Goal: Information Seeking & Learning: Learn about a topic

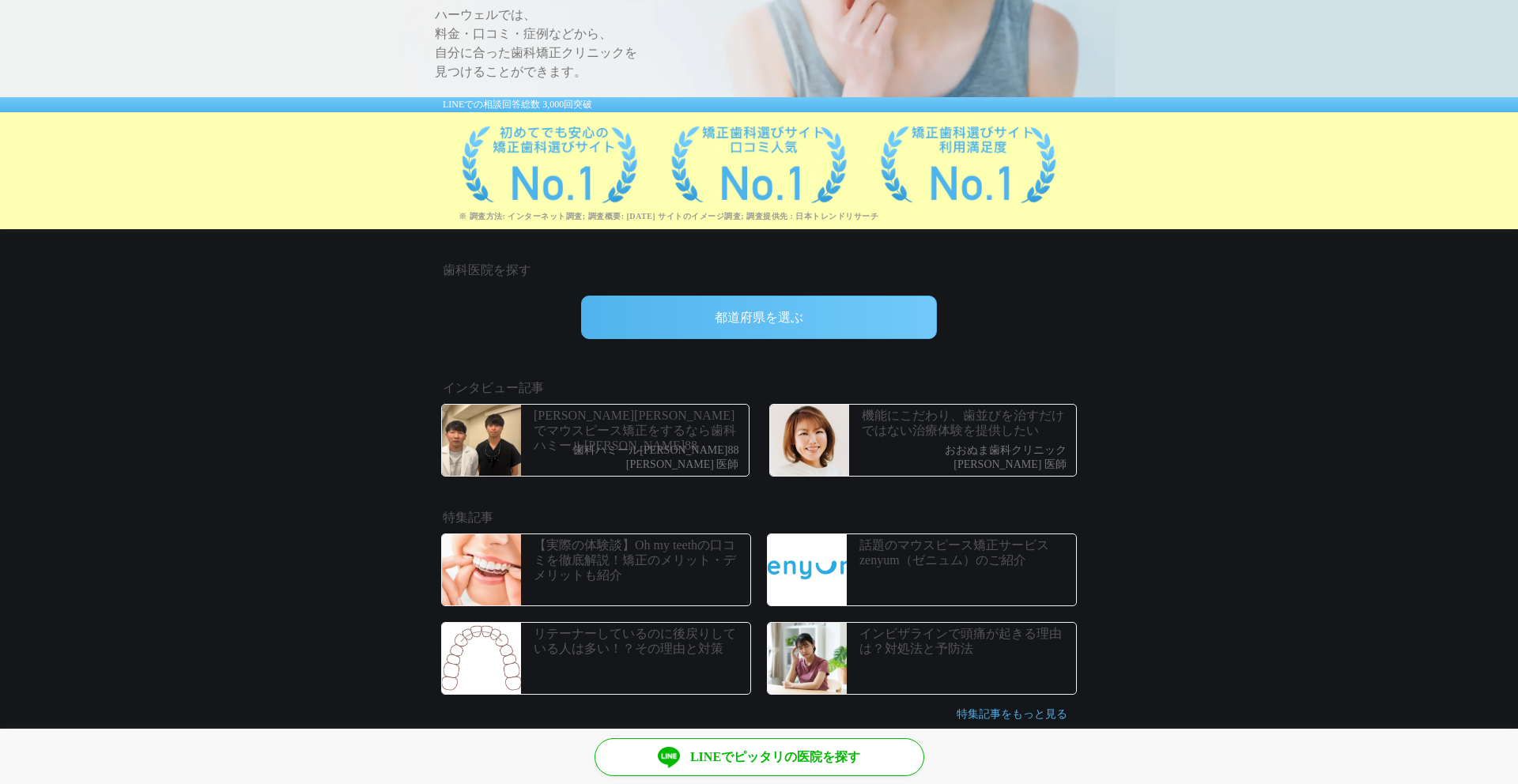
scroll to position [170, 0]
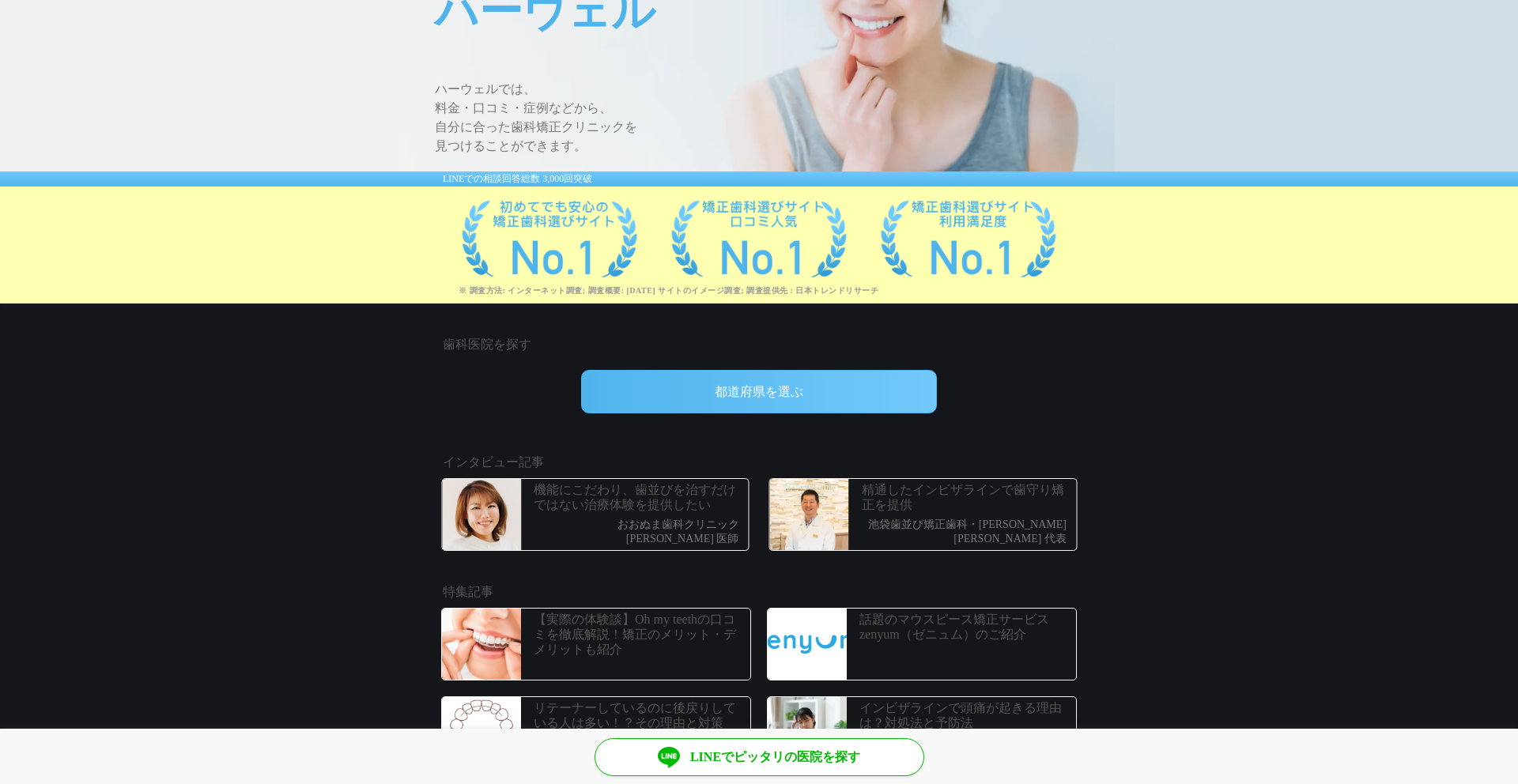
click at [709, 399] on div "都道府県を選ぶ" at bounding box center [759, 391] width 355 height 43
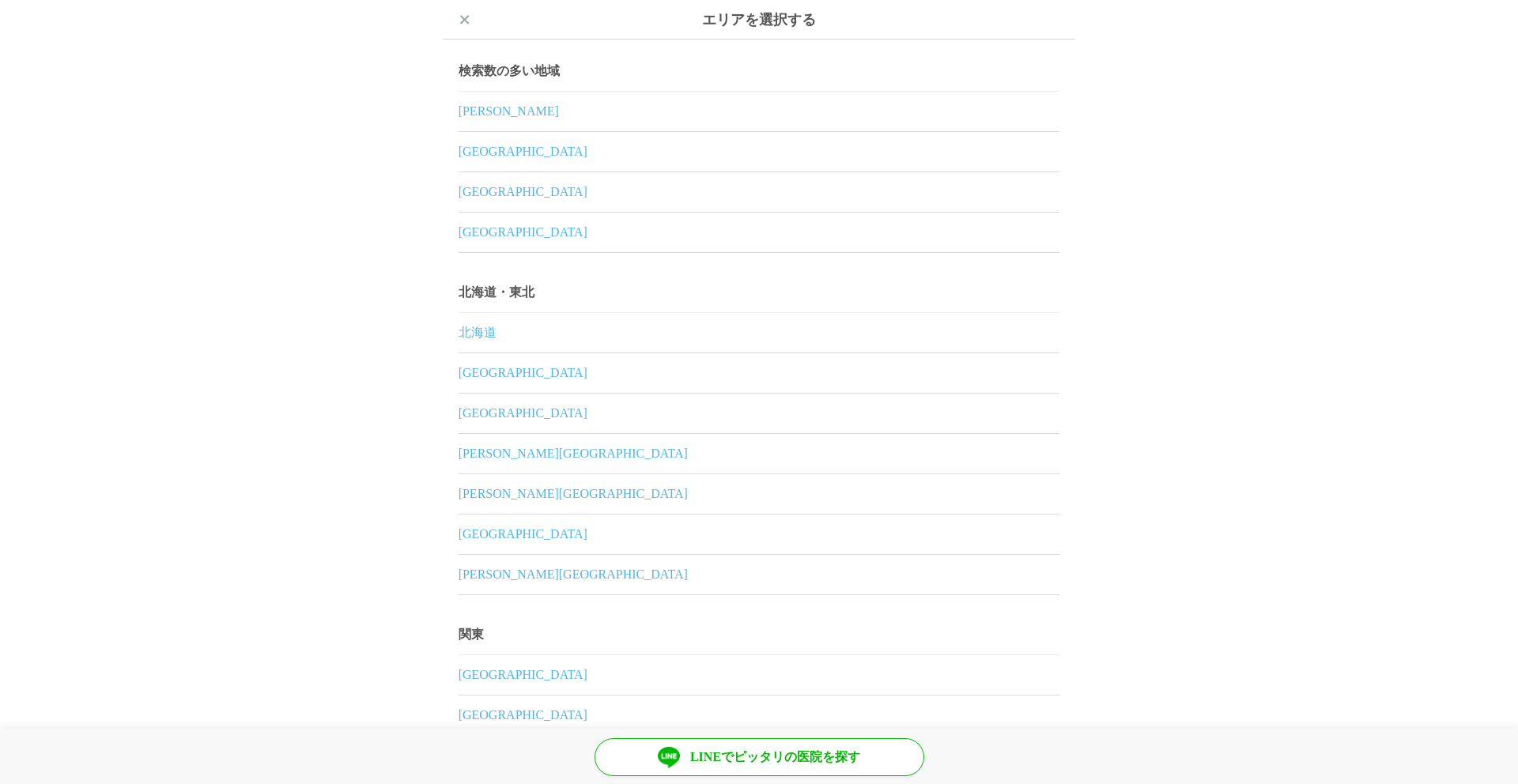
click at [492, 329] on link "北海道" at bounding box center [759, 332] width 601 height 40
click at [473, 329] on link "北海道" at bounding box center [759, 332] width 601 height 40
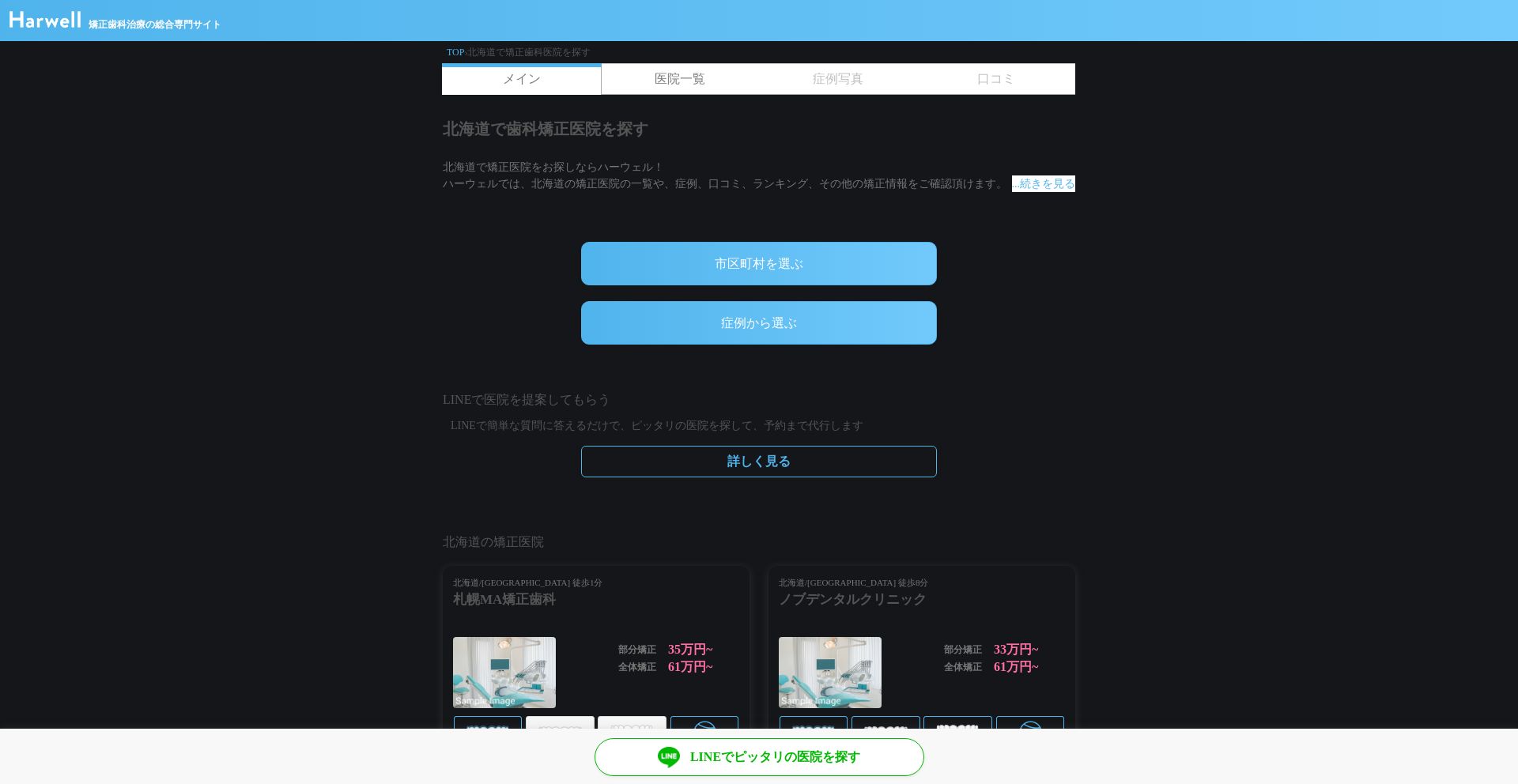
click at [658, 280] on div "市区町村を選ぶ" at bounding box center [759, 263] width 355 height 43
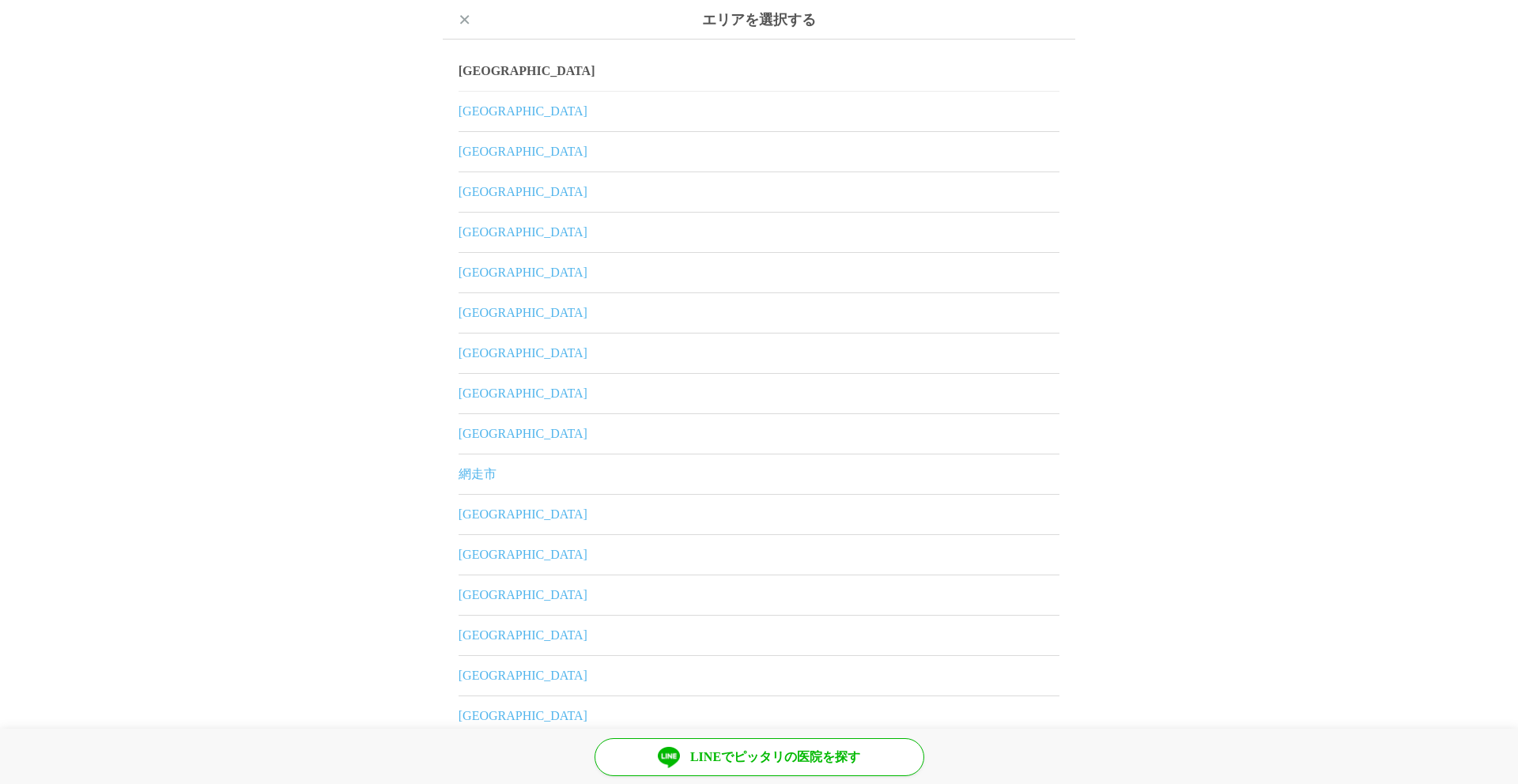
click at [483, 269] on link "室蘭市" at bounding box center [759, 272] width 601 height 40
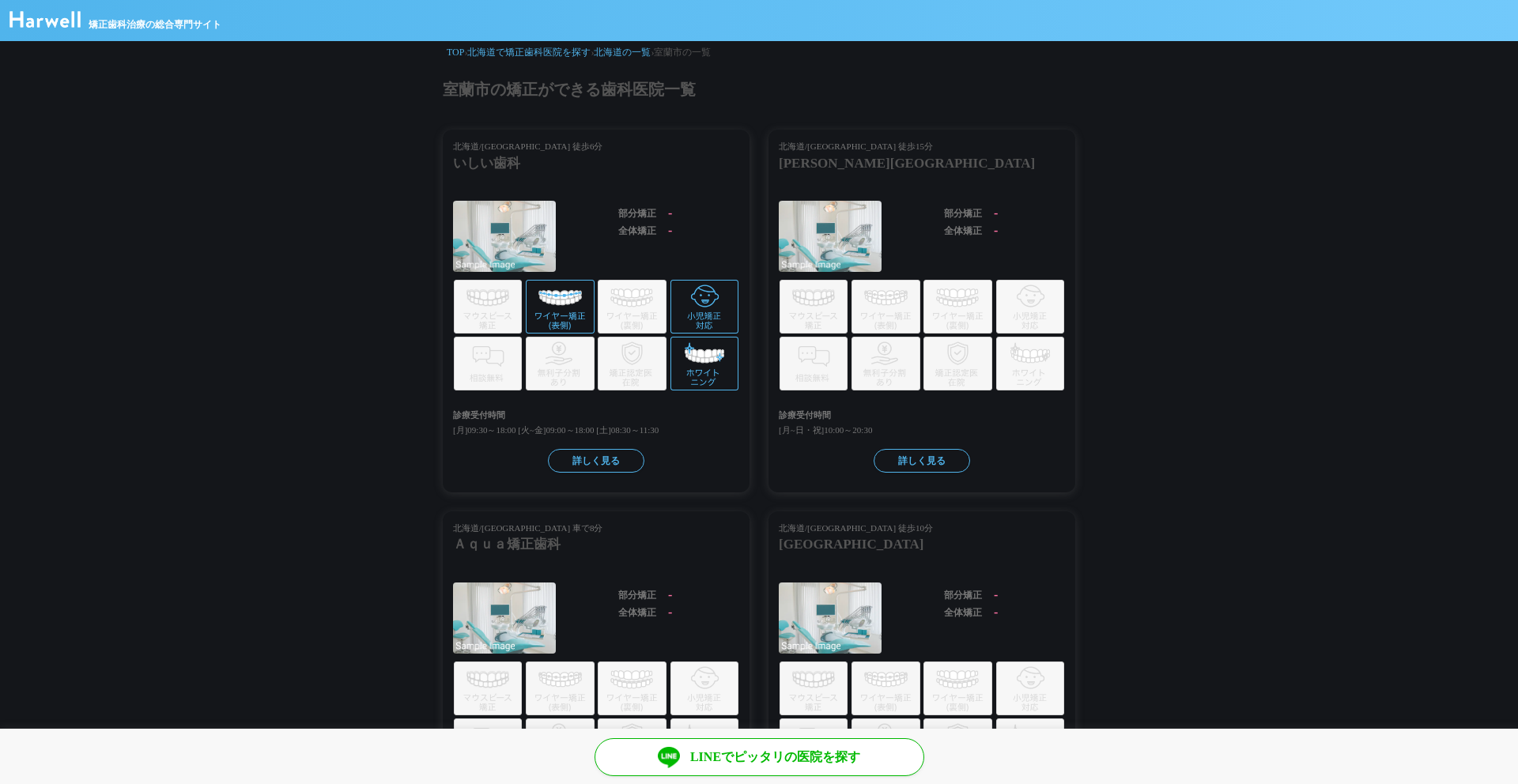
scroll to position [19, 0]
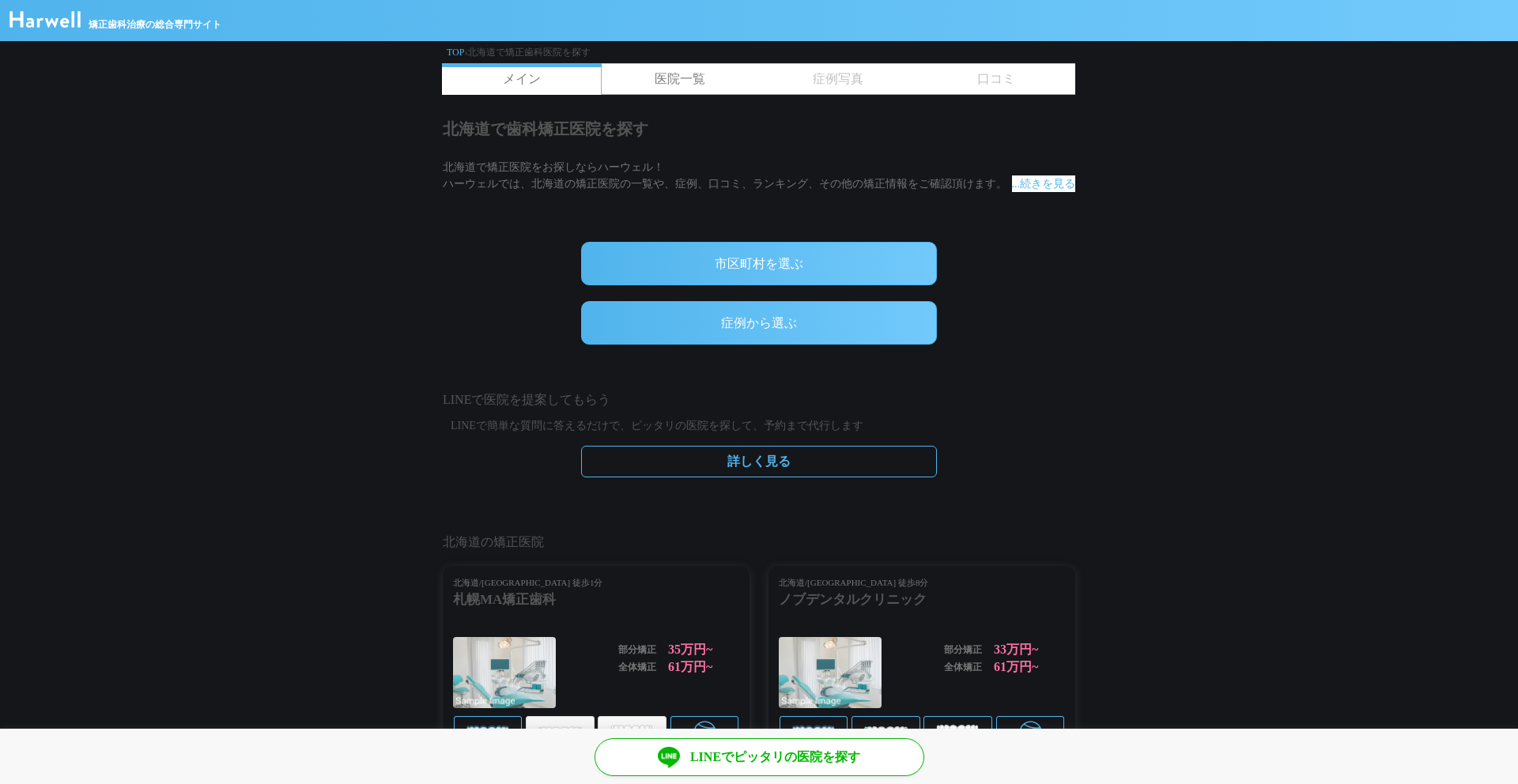
click at [175, 29] on span "矯正歯科治療の総合専門サイト" at bounding box center [155, 24] width 133 height 14
click at [69, 19] on img at bounding box center [45, 18] width 71 height 16
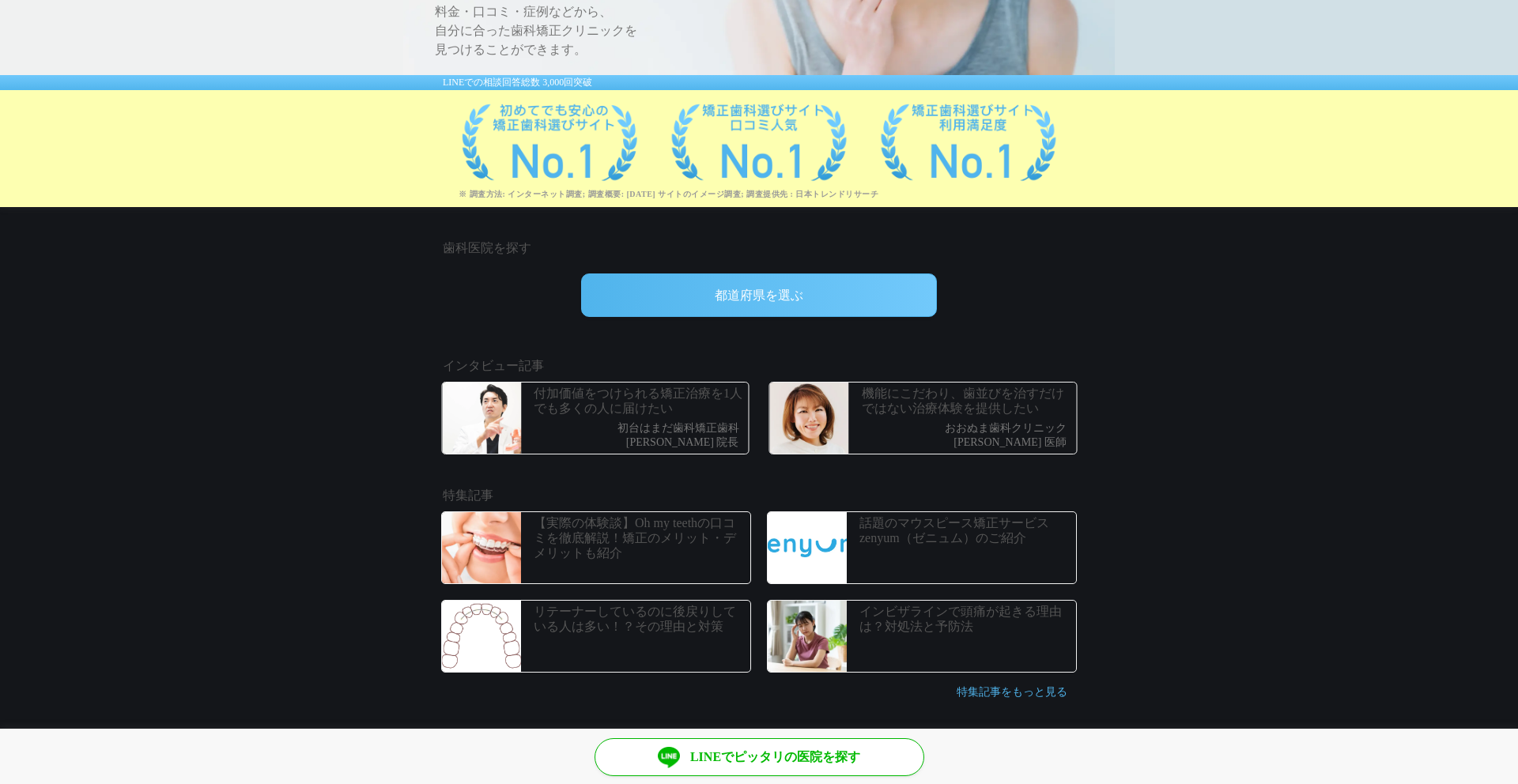
scroll to position [268, 0]
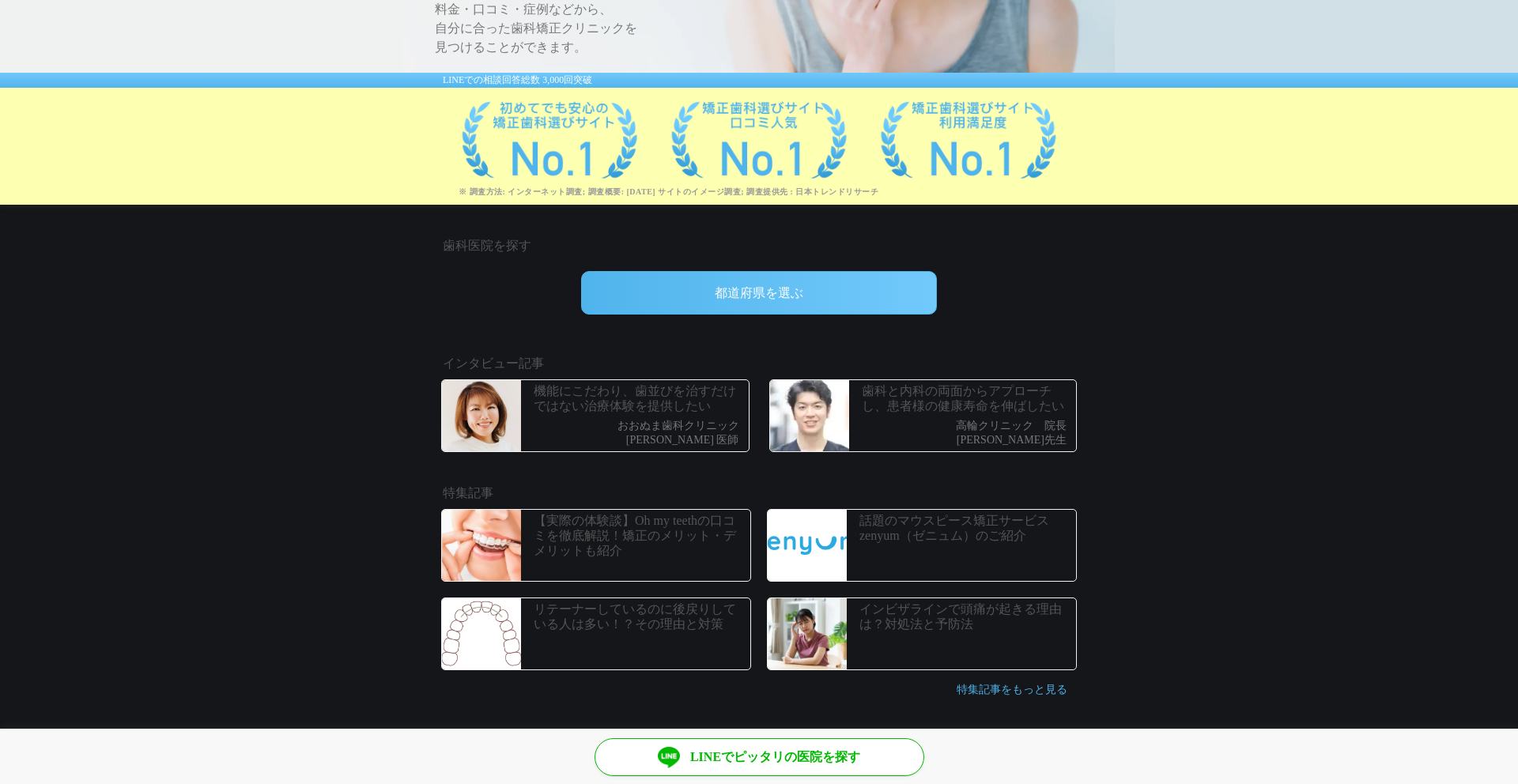
click at [748, 415] on div "機能にこだわり、歯並びを治すだけではない治療体験を提供したい おおぬま歯科クリニック 大沼 麻由子 医師" at bounding box center [596, 416] width 307 height 71
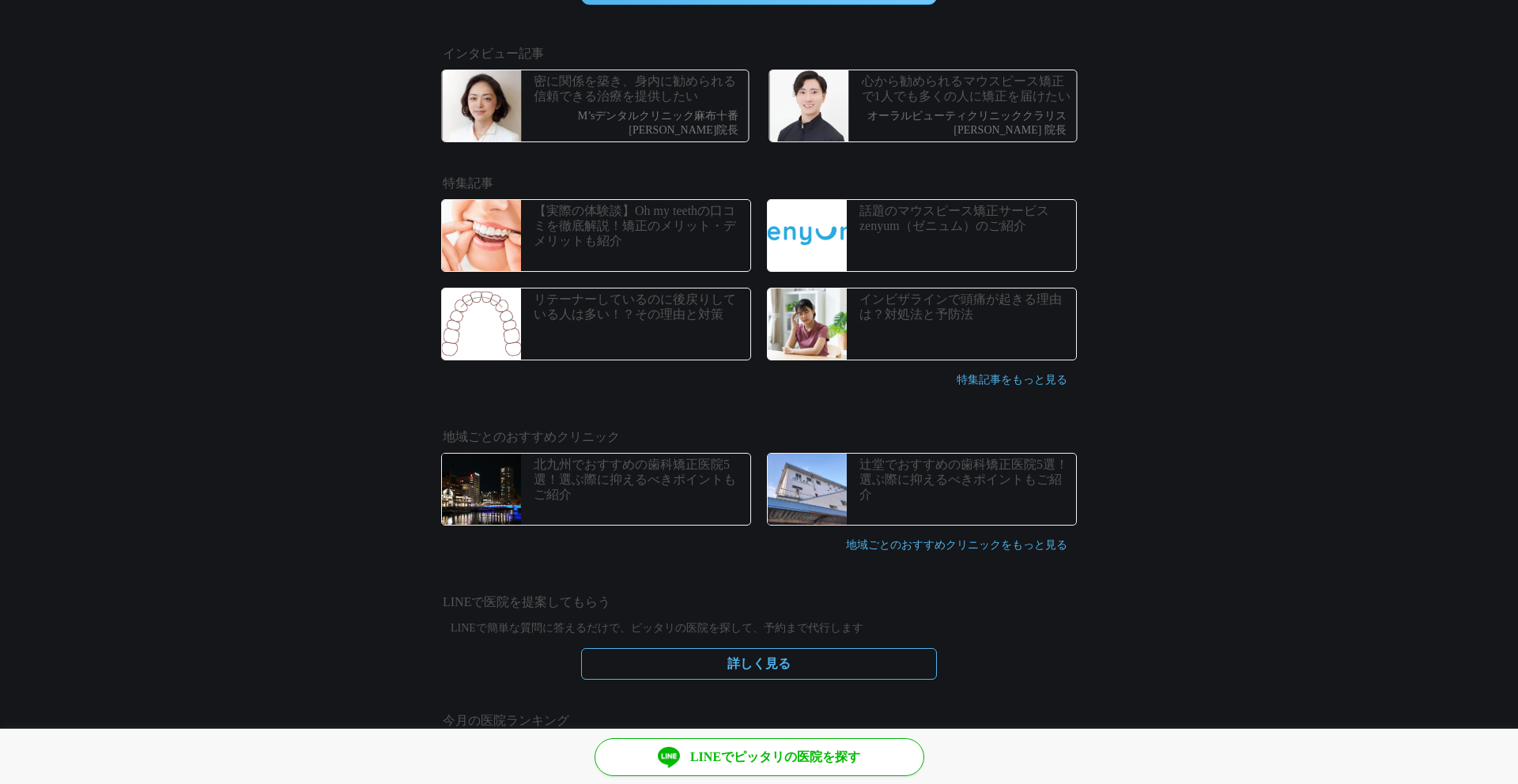
scroll to position [587, 0]
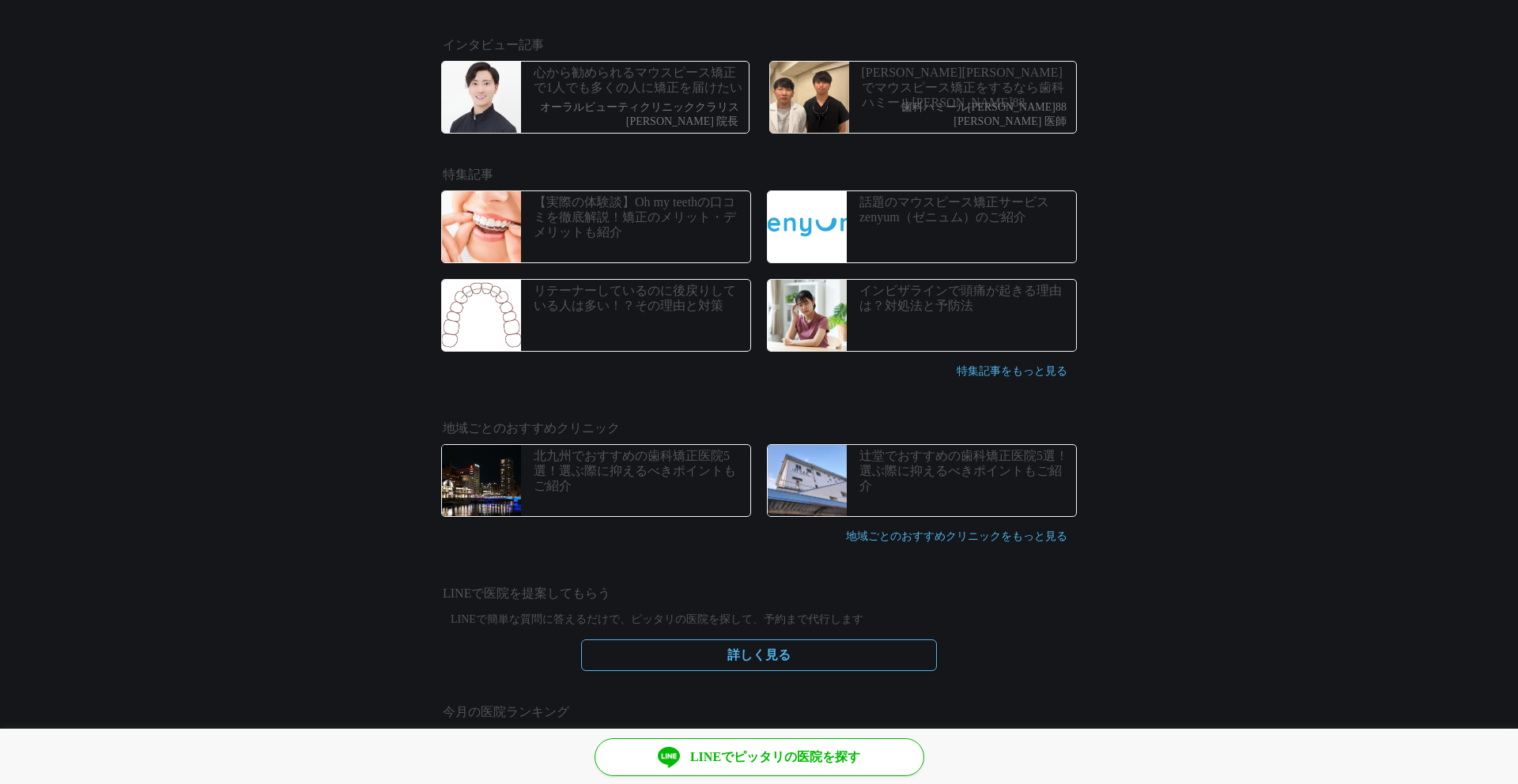
click at [999, 535] on link "地域ごとのおすすめクリニックをもっと見る" at bounding box center [956, 536] width 221 height 12
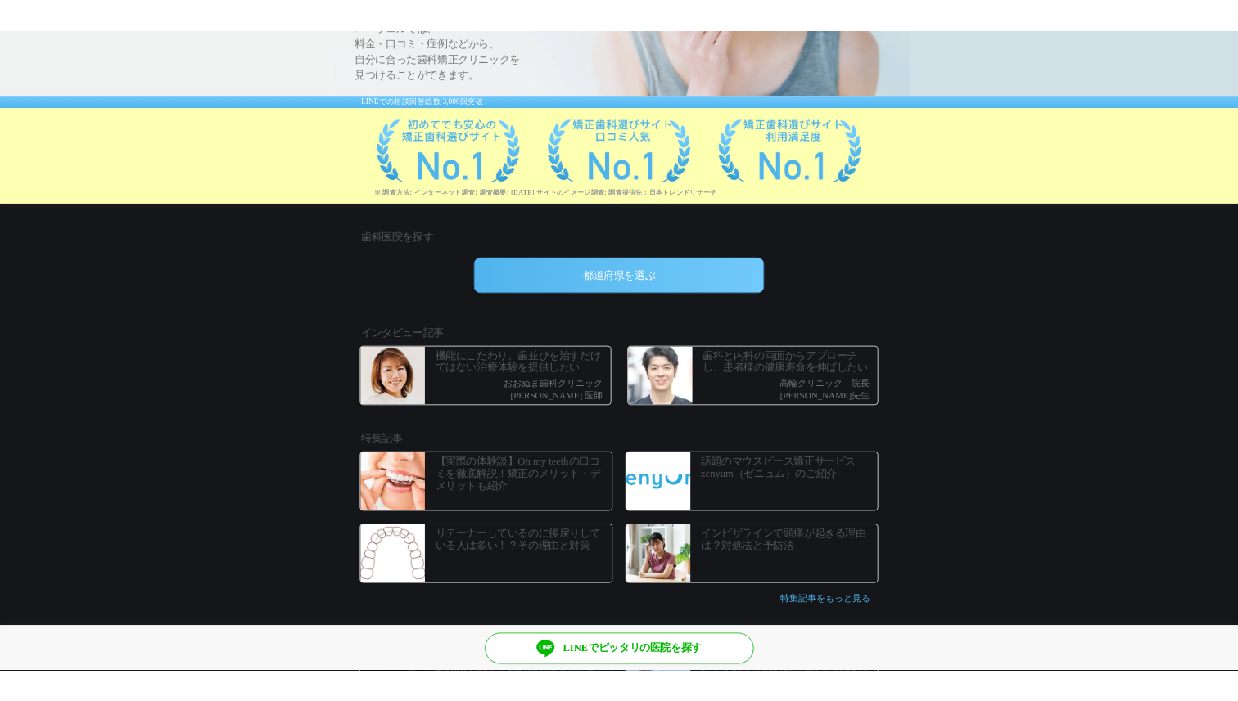
scroll to position [0, 0]
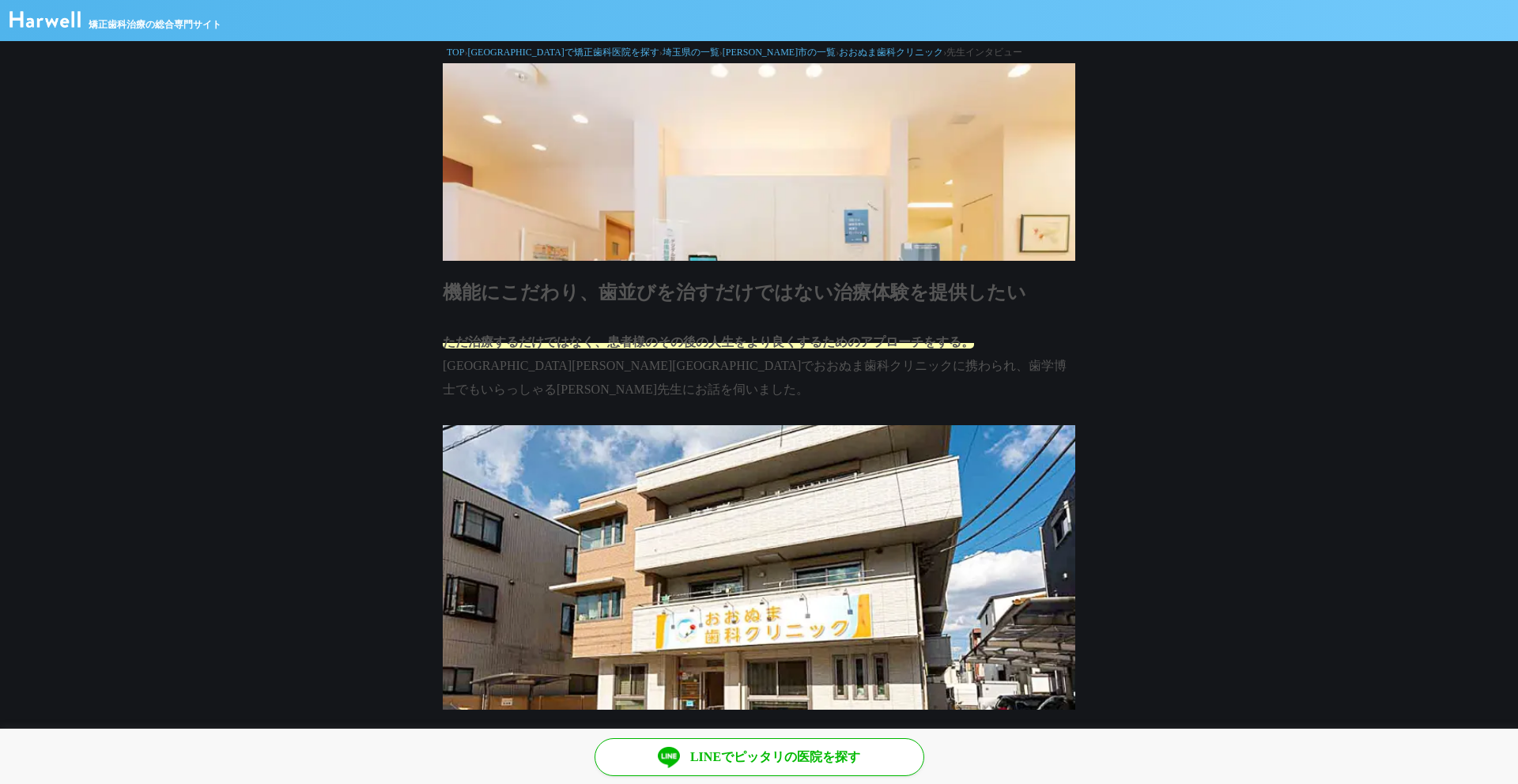
click at [682, 399] on p "ただ治療するだけではなく、患者様のその後の人生をより良くするためのアプローチをする。 [GEOGRAPHIC_DATA][PERSON_NAME][GEOGR…" at bounding box center [758, 366] width 632 height 71
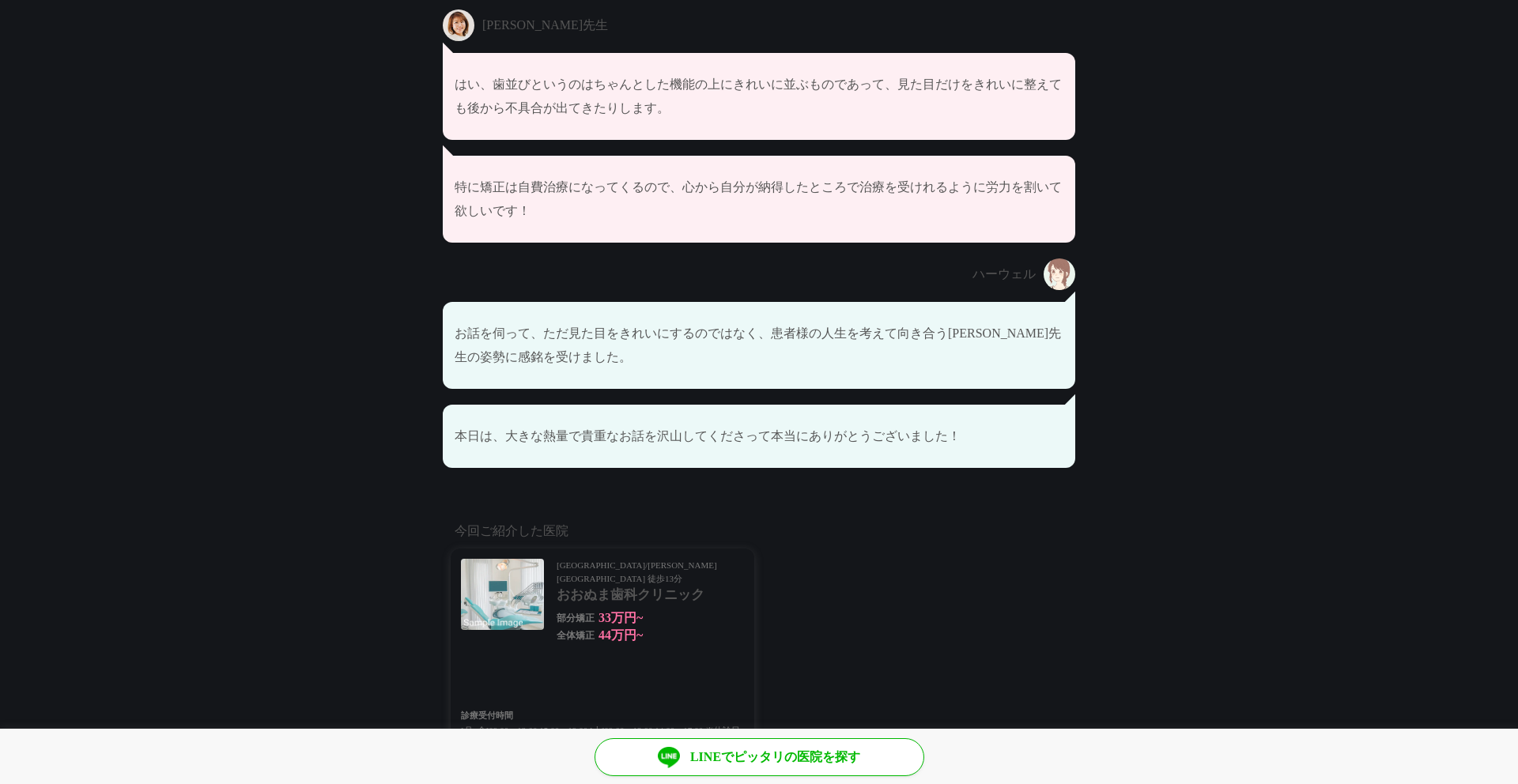
scroll to position [7738, 0]
